Goal: Transaction & Acquisition: Book appointment/travel/reservation

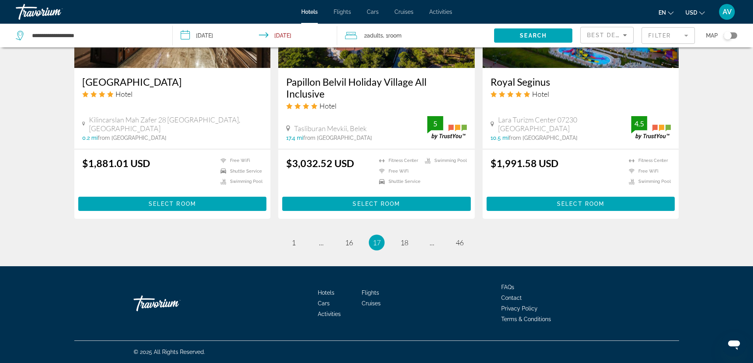
scroll to position [1660, 0]
click at [411, 250] on link "page 18" at bounding box center [404, 243] width 14 height 14
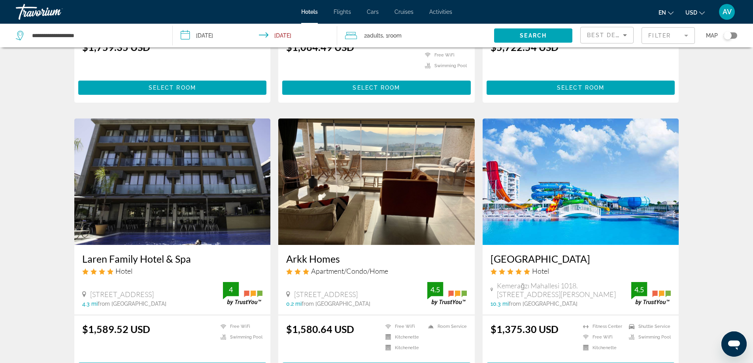
scroll to position [514, 0]
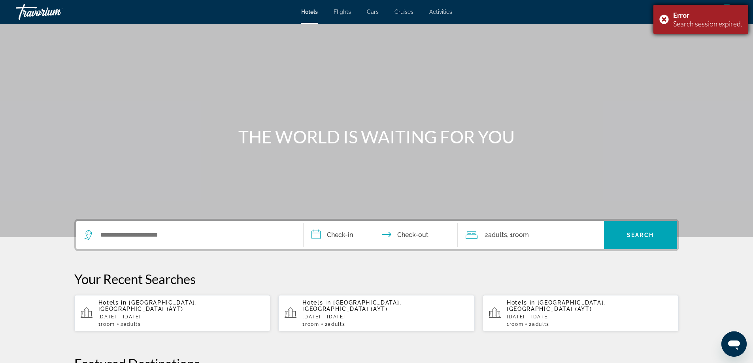
click at [653, 24] on div "Error Search session expired." at bounding box center [700, 19] width 95 height 29
click at [723, 16] on span "AV" at bounding box center [727, 12] width 9 height 8
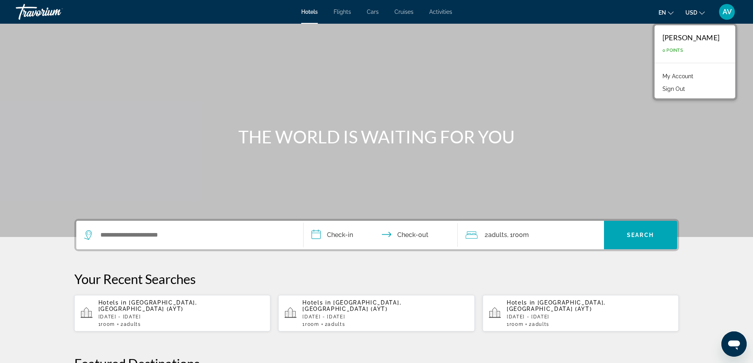
click at [658, 94] on button "Sign Out" at bounding box center [673, 89] width 30 height 10
